Goal: Task Accomplishment & Management: Use online tool/utility

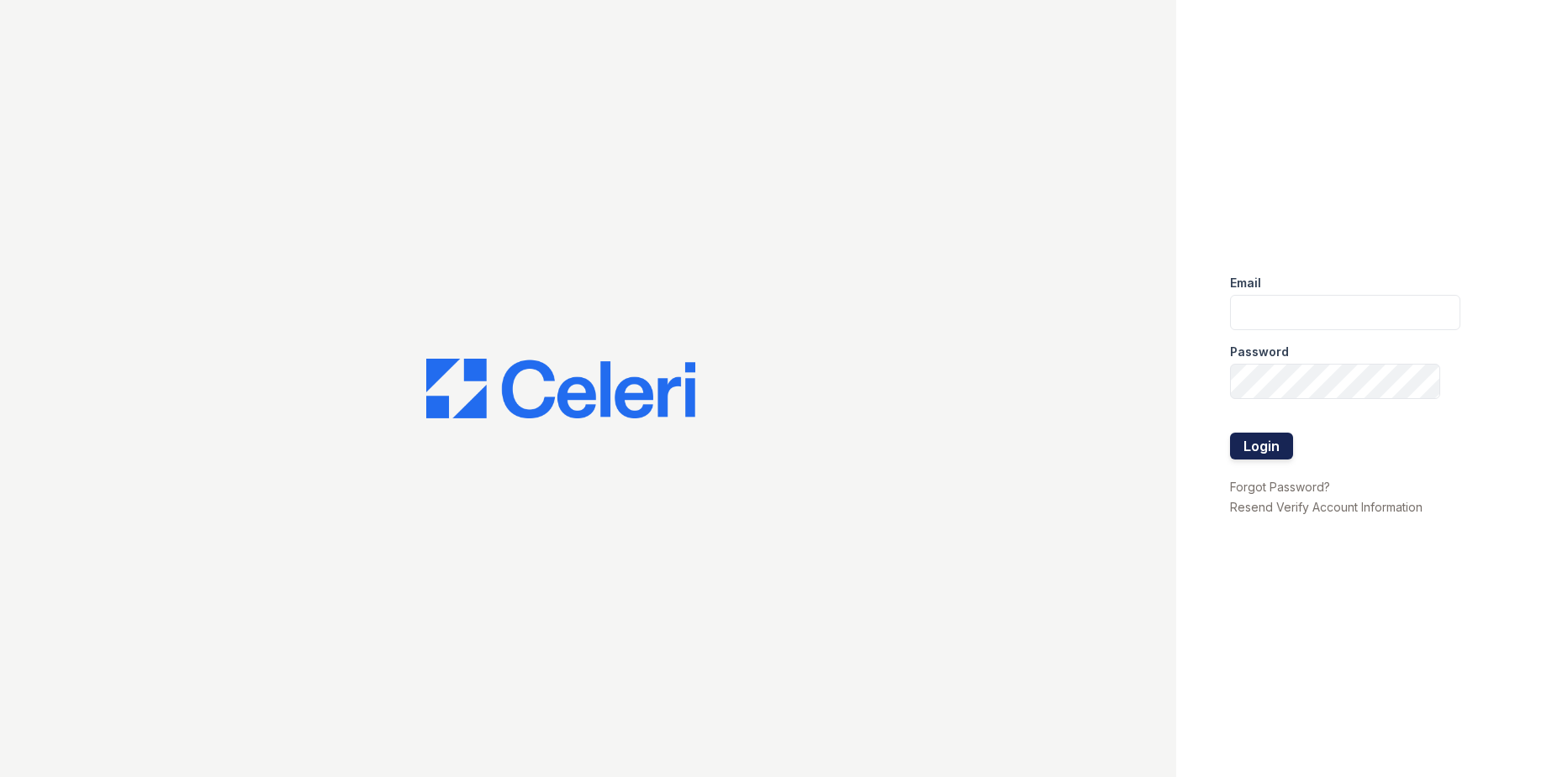
type input "westcreek.pm@cafmanagement.com"
click at [1250, 452] on button "Login" at bounding box center [1261, 446] width 63 height 27
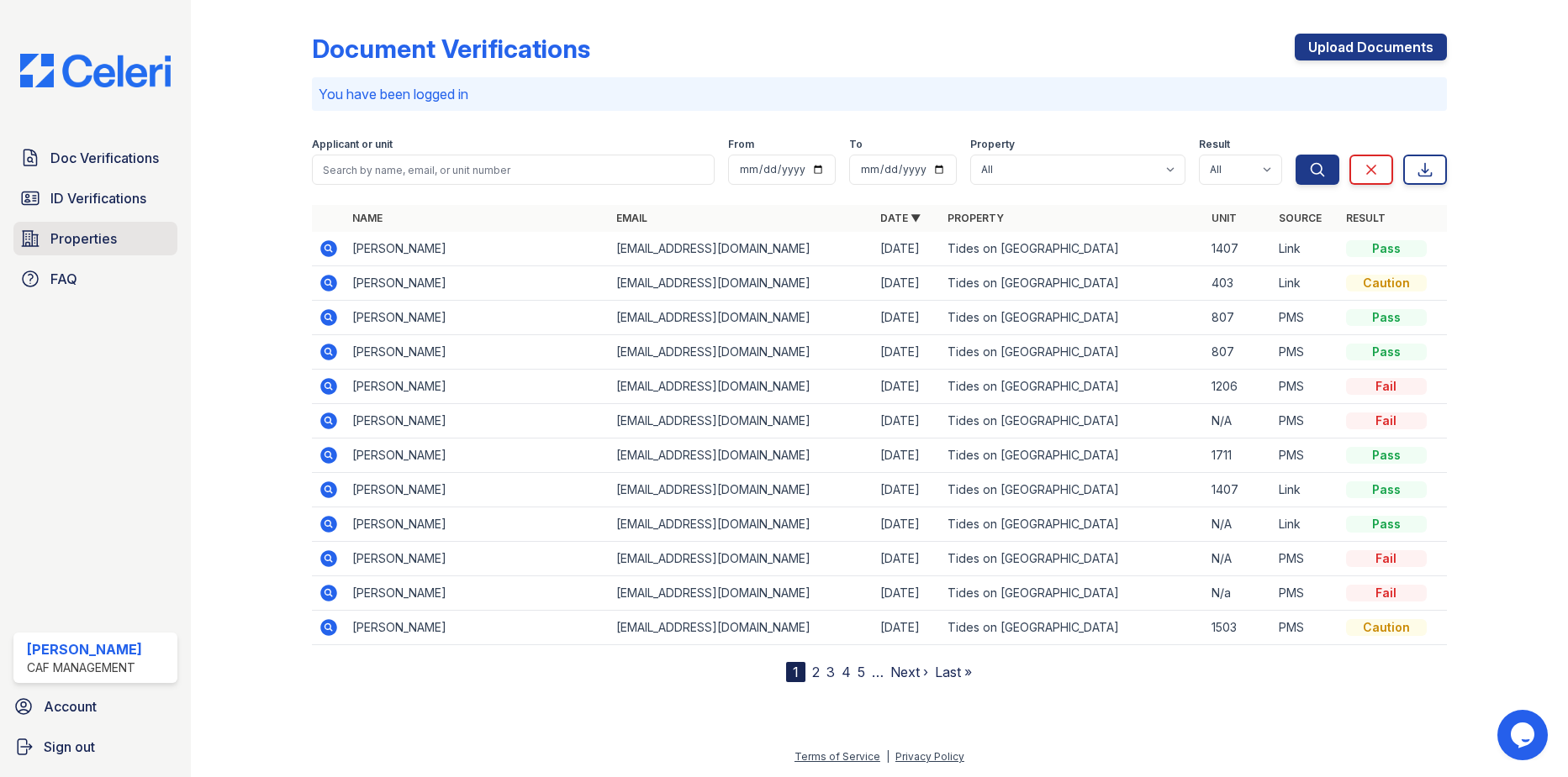
click at [59, 243] on span "Properties" at bounding box center [84, 239] width 67 height 20
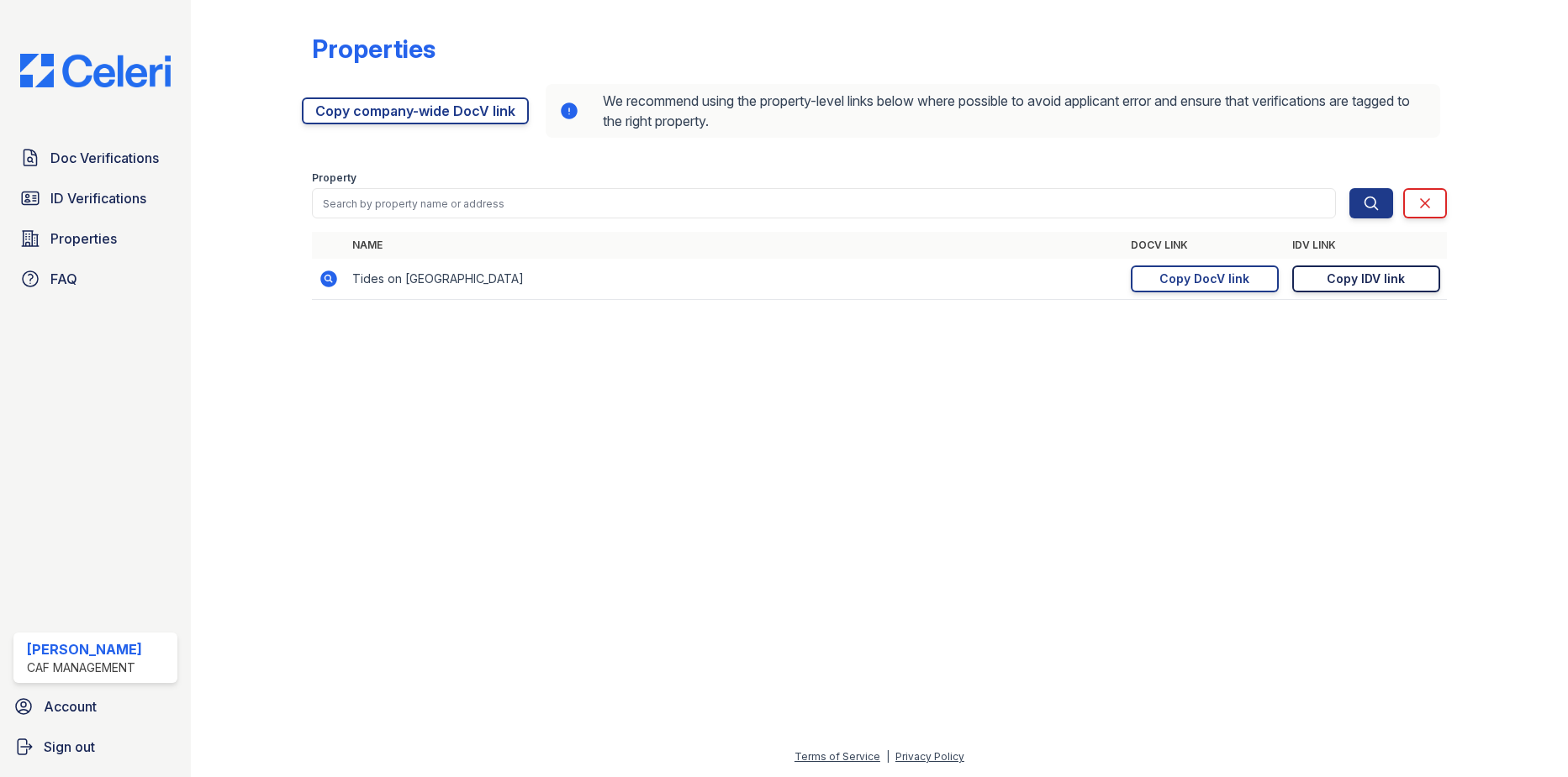
click at [1340, 280] on div "Copy IDV link" at bounding box center [1365, 279] width 79 height 17
click at [1209, 281] on div "Copy DocV link" at bounding box center [1204, 279] width 90 height 17
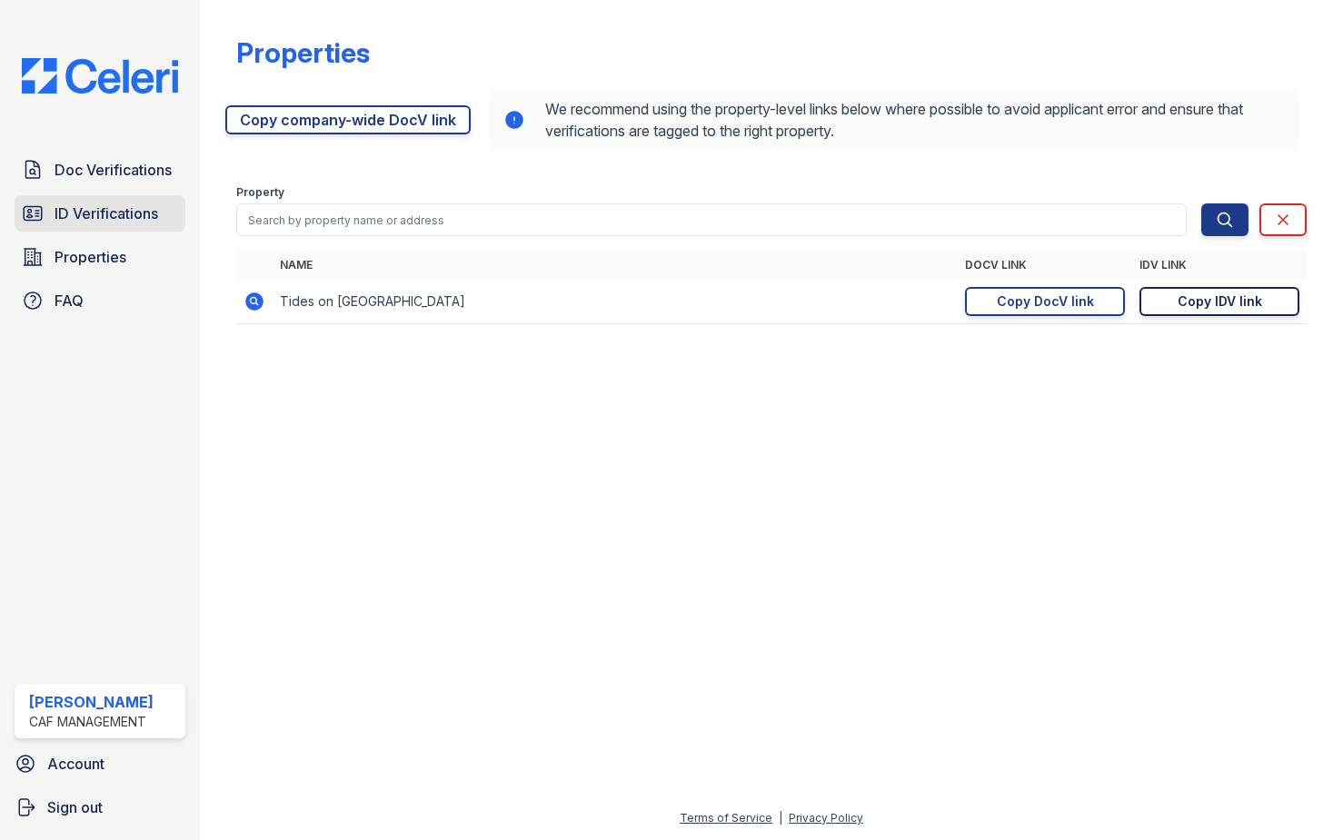
click at [40, 219] on icon at bounding box center [33, 214] width 22 height 22
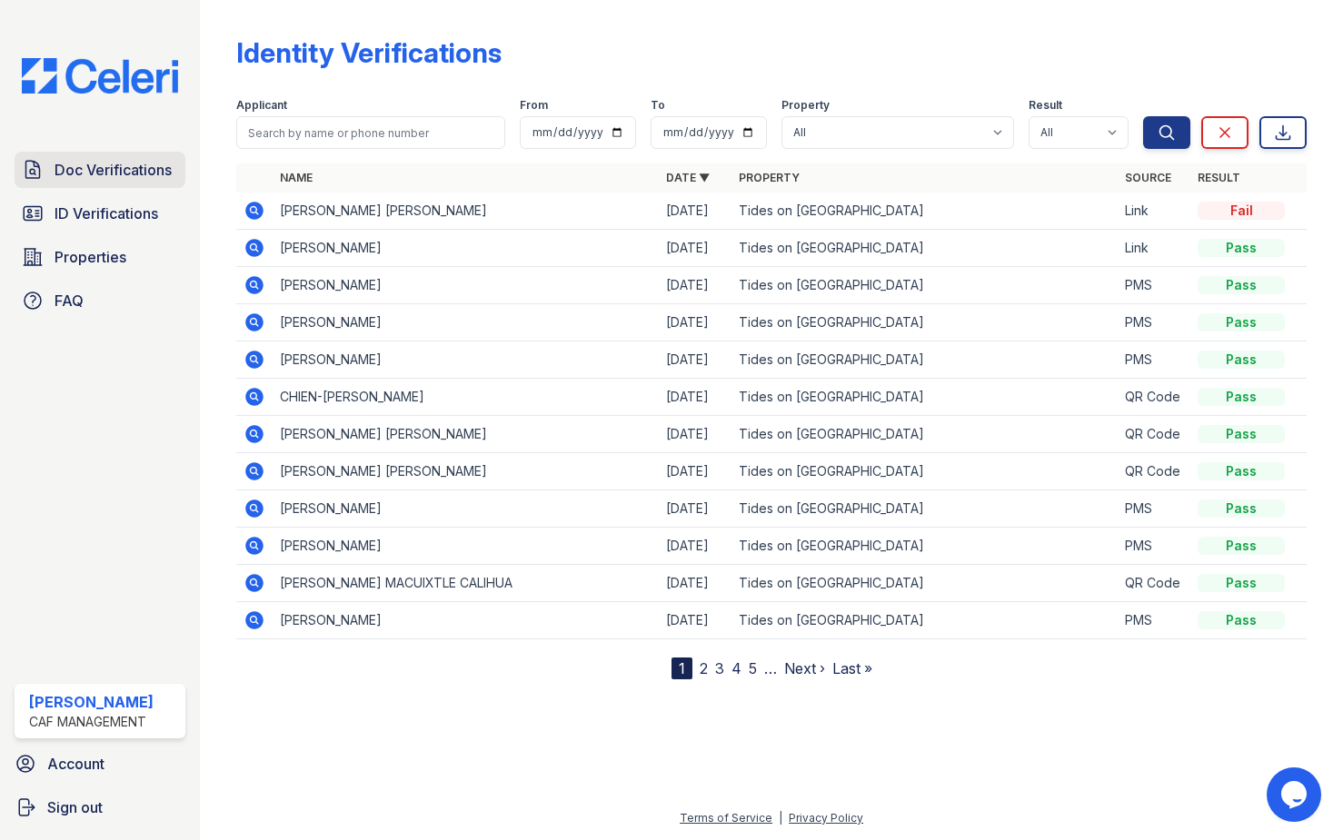
click at [118, 166] on span "Doc Verifications" at bounding box center [113, 170] width 117 height 22
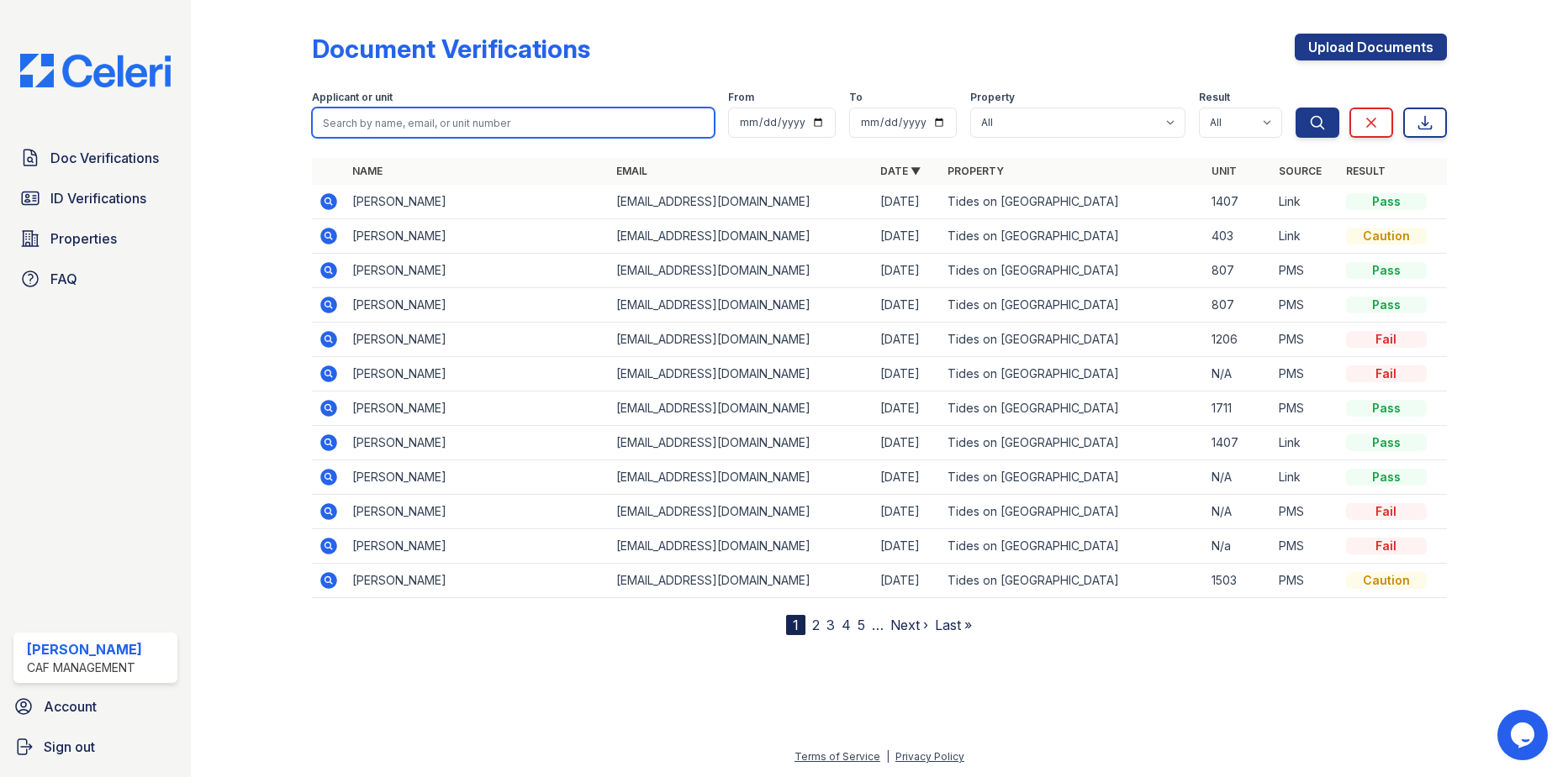
click at [386, 115] on input "search" at bounding box center [512, 122] width 401 height 31
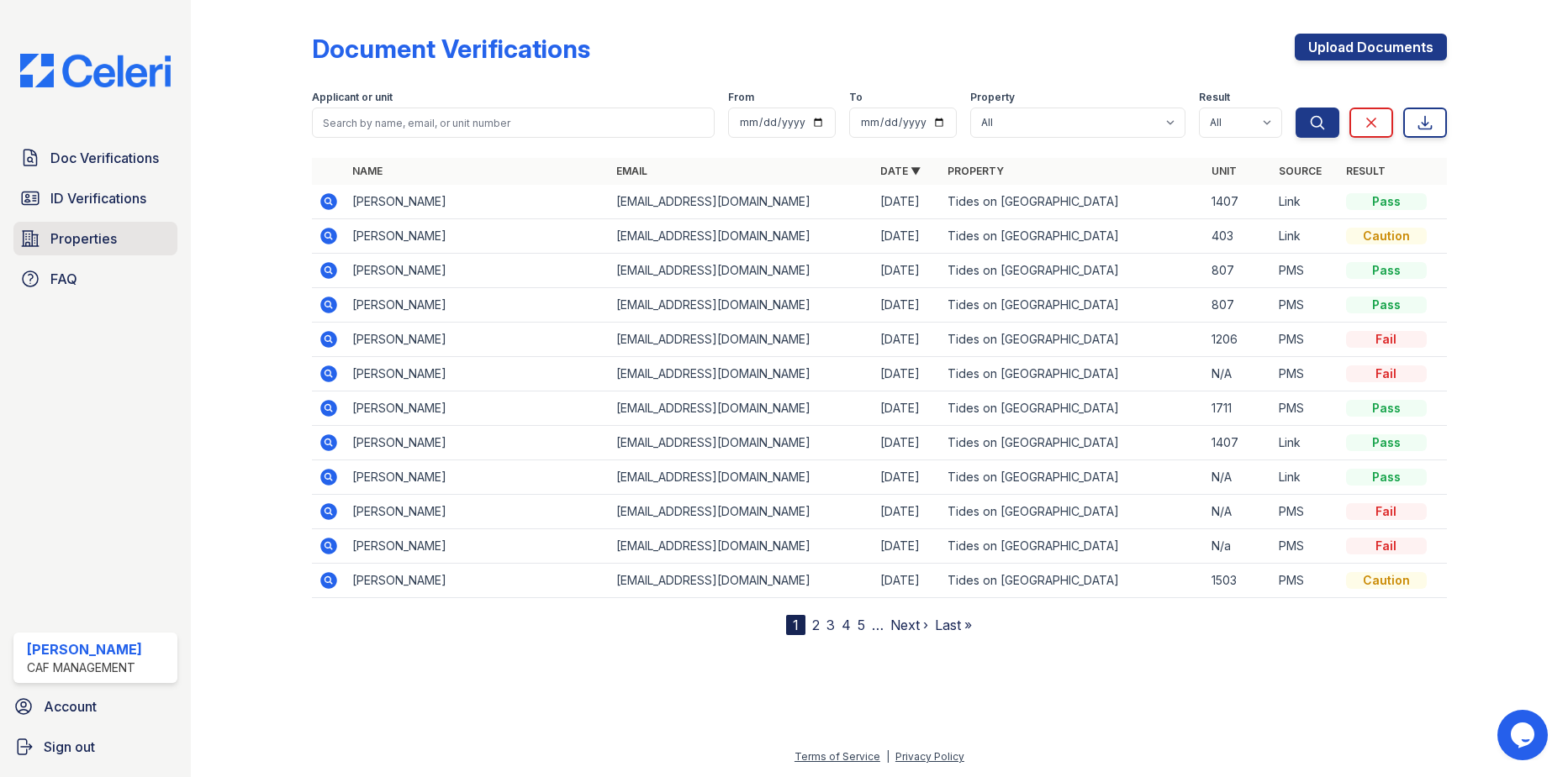
click at [105, 227] on link "Properties" at bounding box center [95, 239] width 164 height 33
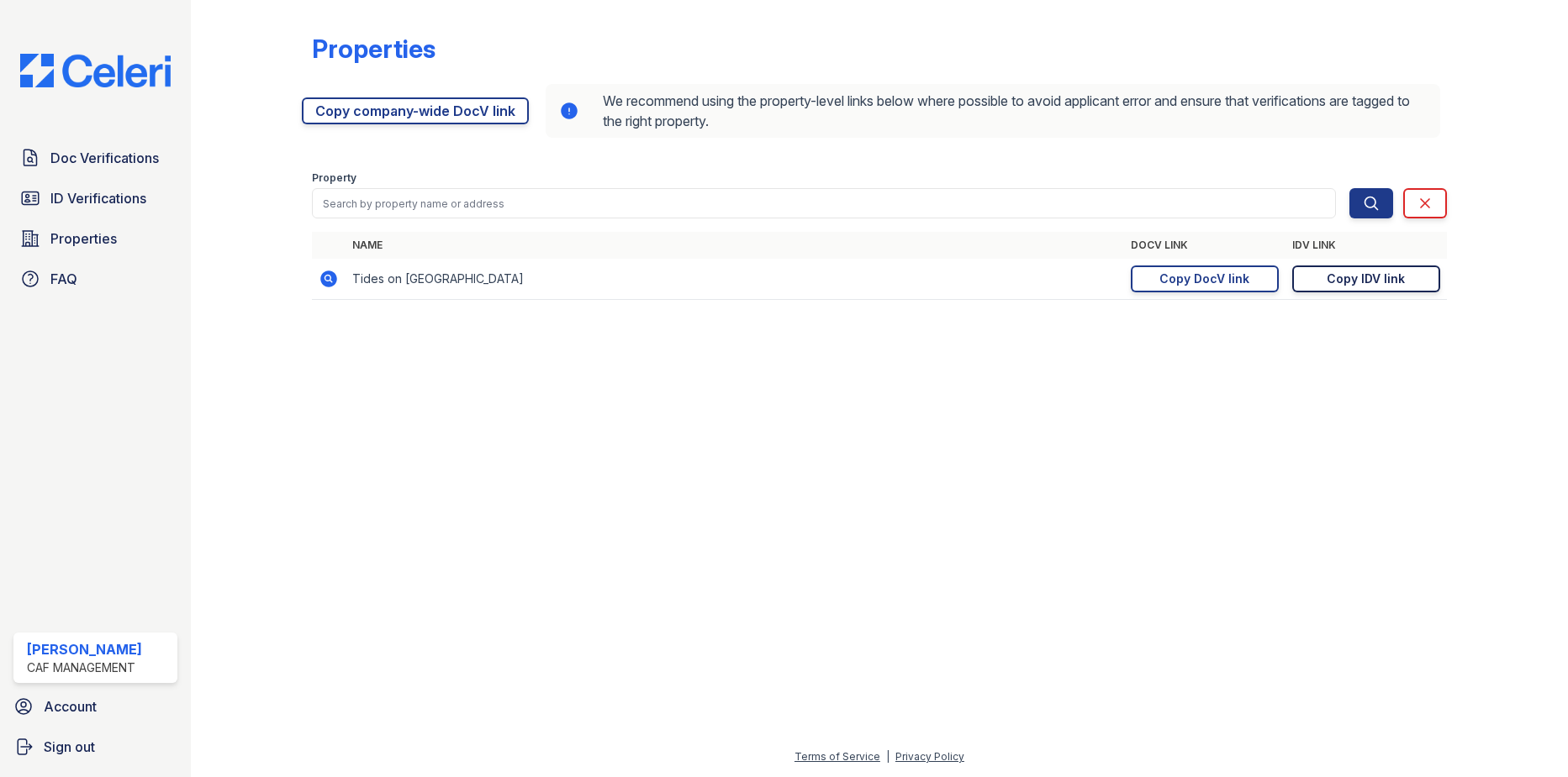
click at [1241, 277] on div "Copy IDV link" at bounding box center [1365, 279] width 79 height 17
click at [117, 249] on link "Properties" at bounding box center [95, 239] width 164 height 33
